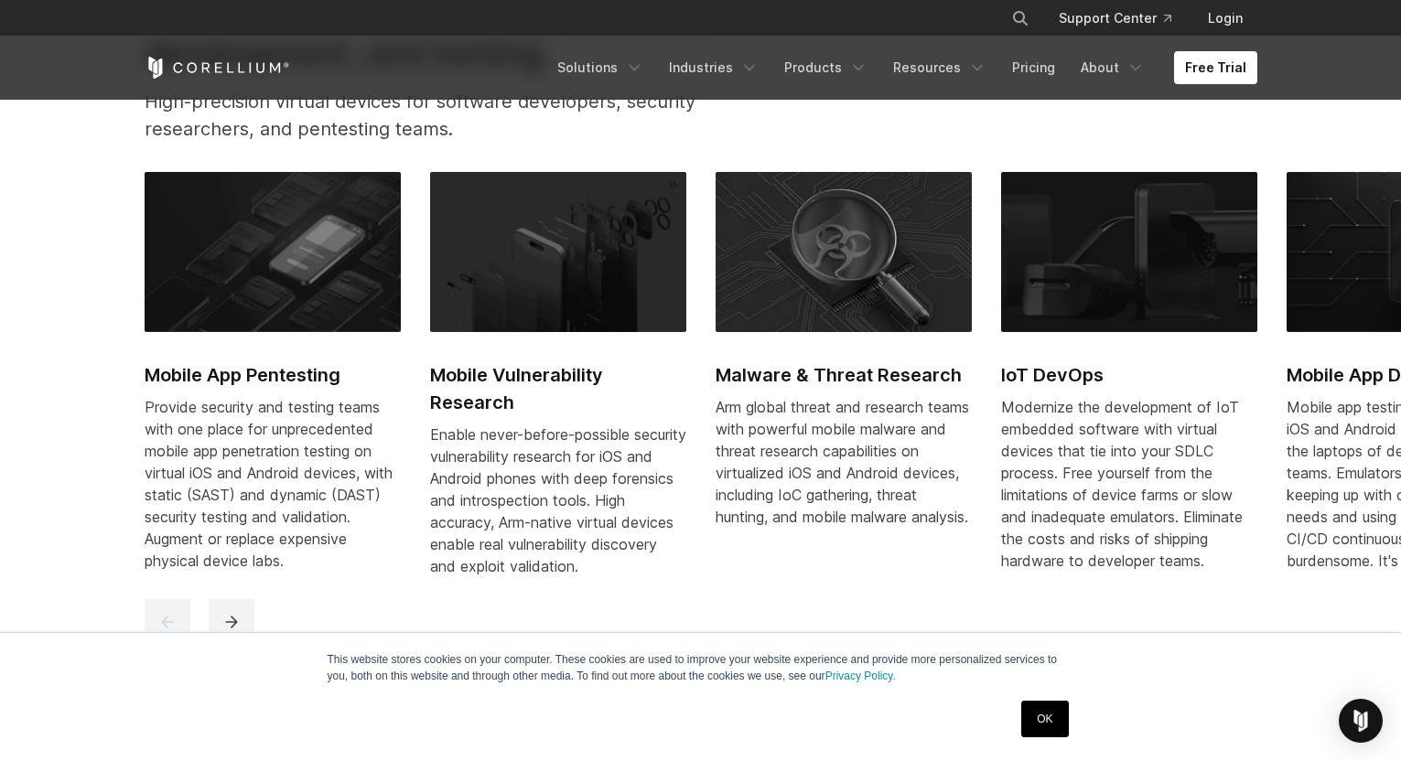
scroll to position [915, 0]
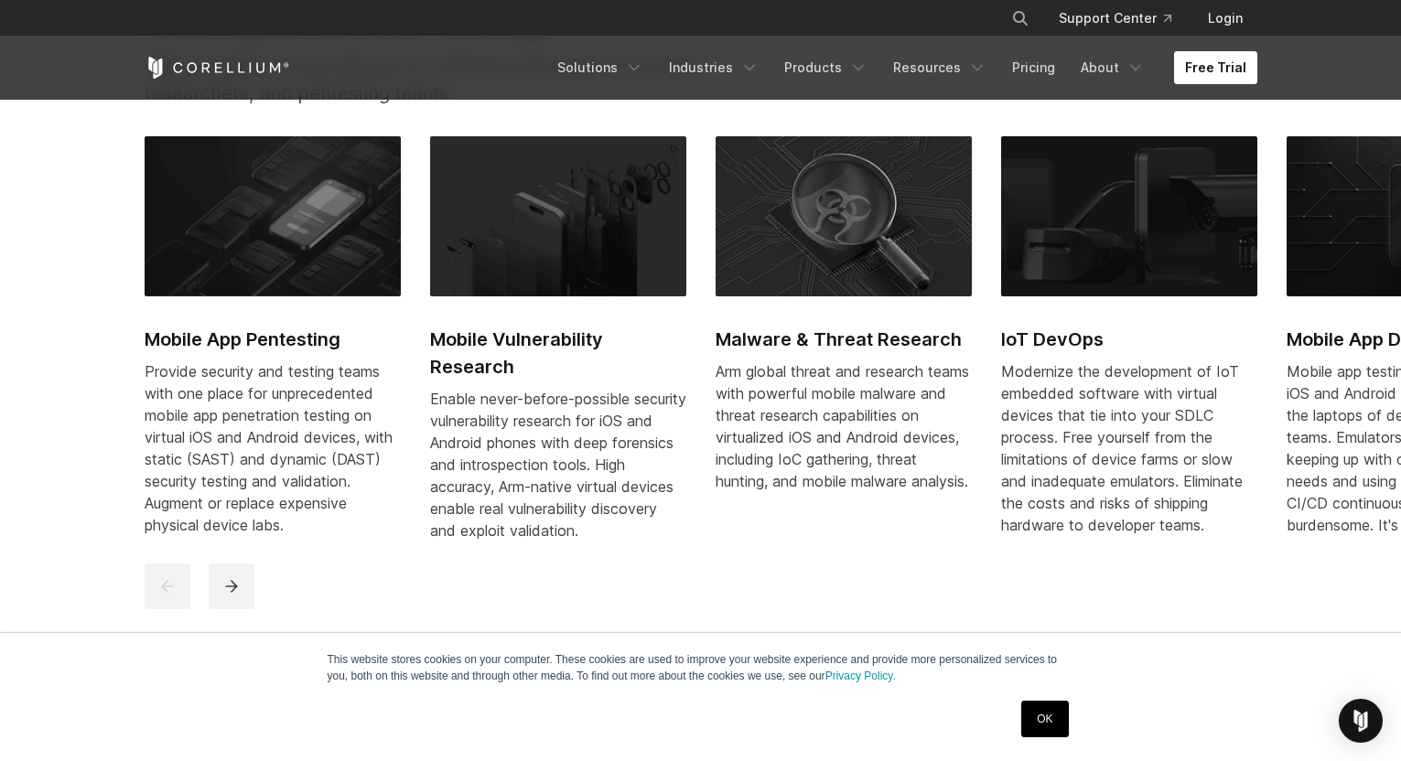
click at [1216, 64] on link "Free Trial" at bounding box center [1215, 67] width 83 height 33
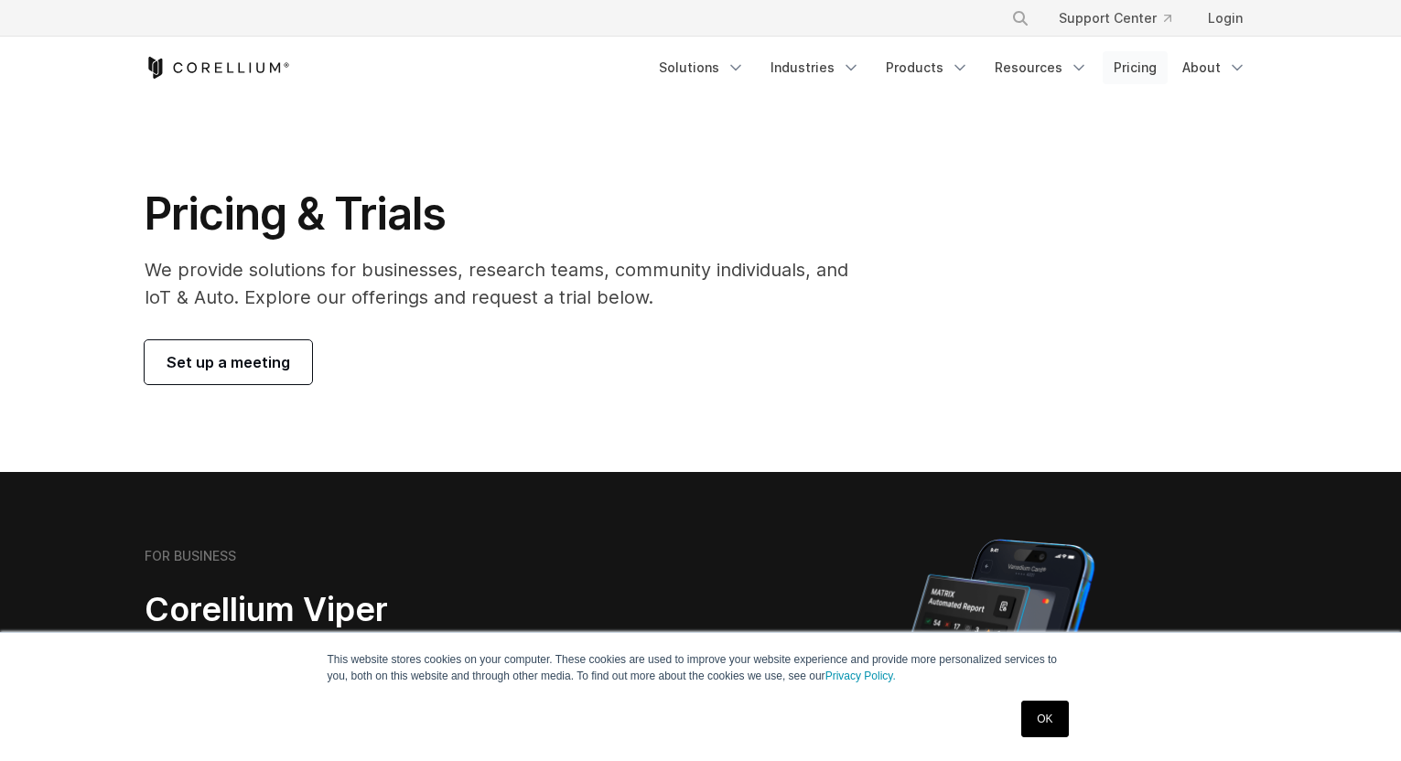
click at [1145, 65] on link "Pricing" at bounding box center [1134, 67] width 65 height 33
click at [1145, 72] on link "Pricing" at bounding box center [1134, 67] width 65 height 33
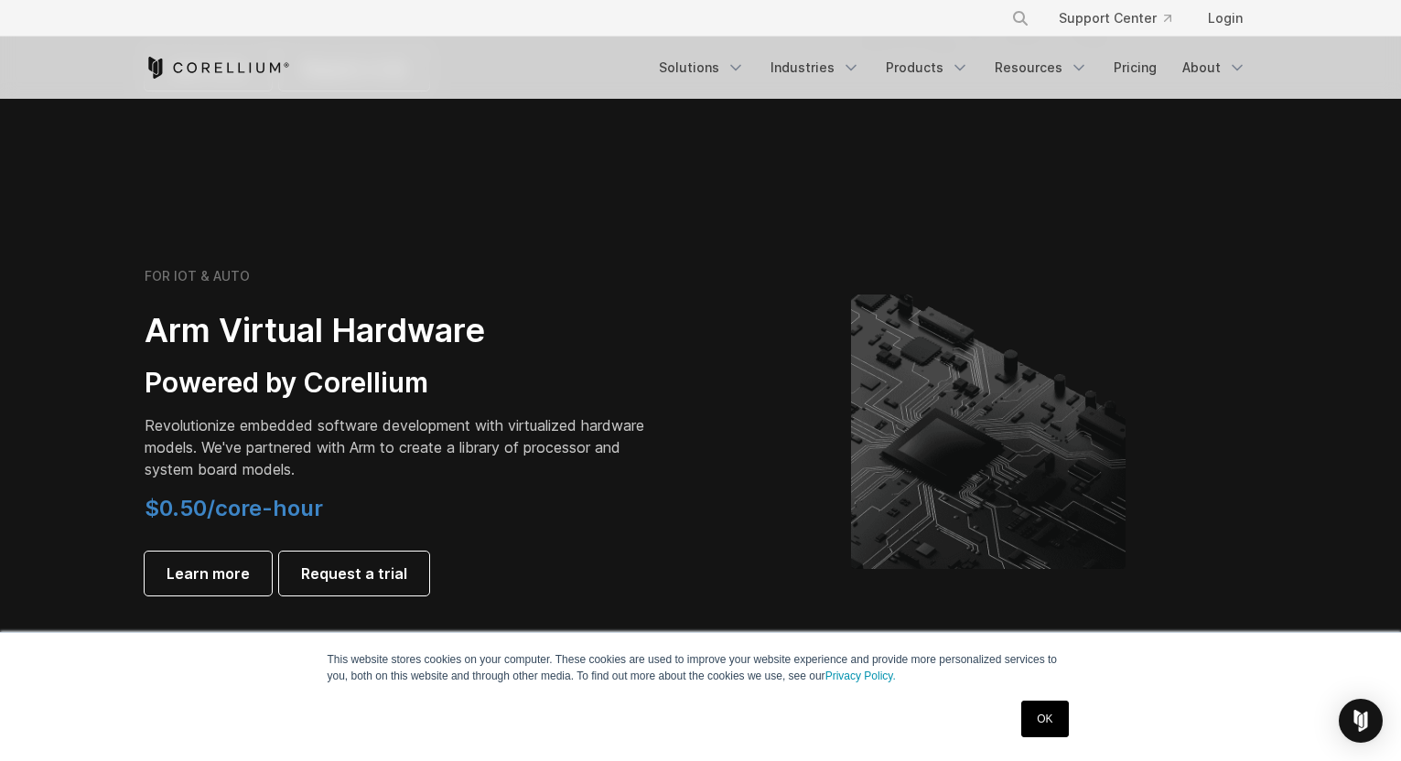
scroll to position [1555, 0]
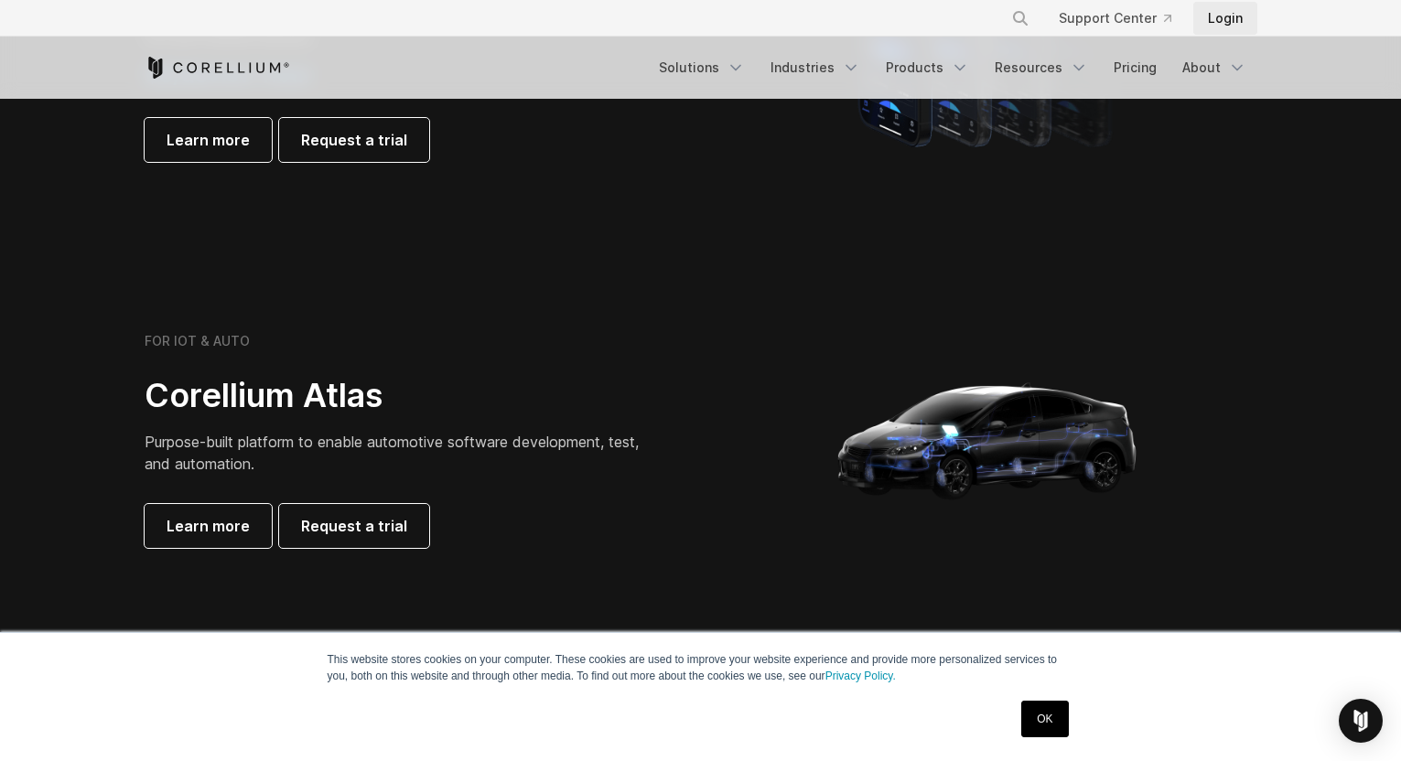
click at [1226, 10] on link "Login" at bounding box center [1225, 18] width 64 height 33
